Goal: Download file/media

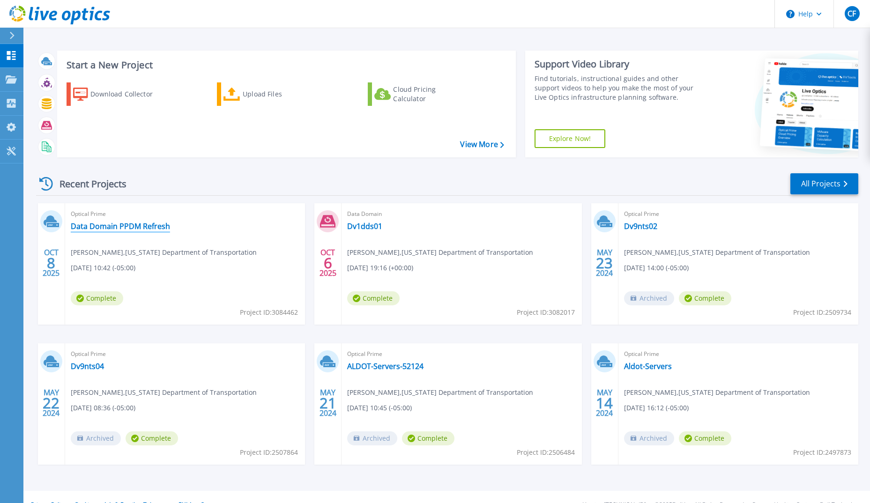
click at [133, 224] on link "Data Domain PPDM Refresh" at bounding box center [120, 226] width 99 height 9
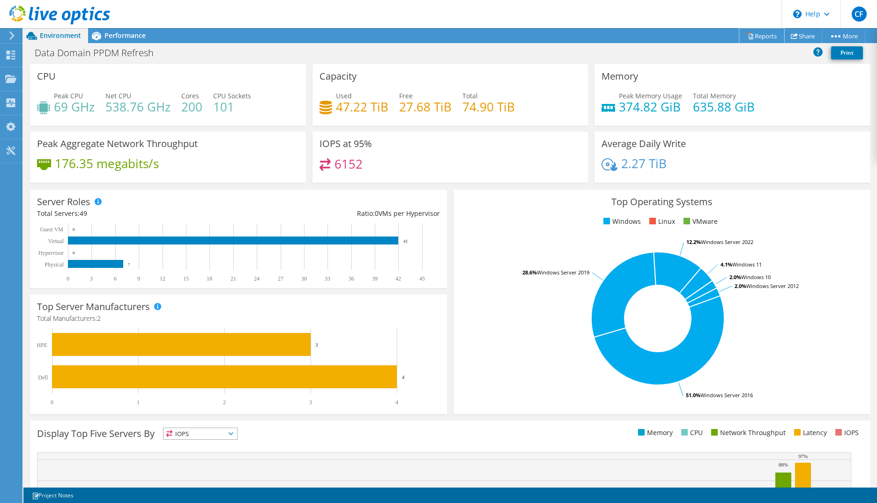
click at [761, 37] on link "Reports" at bounding box center [761, 36] width 45 height 15
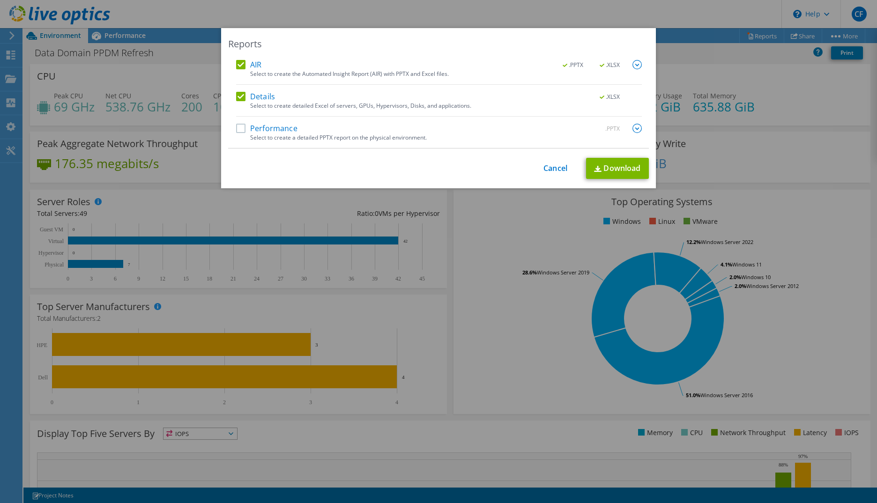
click at [367, 135] on div "Select to create a detailed PPTX report on the physical environment." at bounding box center [446, 137] width 392 height 7
click at [236, 128] on label "Performance" at bounding box center [266, 128] width 61 height 9
click at [0, 0] on input "Performance" at bounding box center [0, 0] width 0 height 0
click at [628, 171] on link "Download" at bounding box center [617, 168] width 63 height 21
click at [551, 170] on link "Cancel" at bounding box center [555, 168] width 24 height 9
